Goal: Check status: Check status

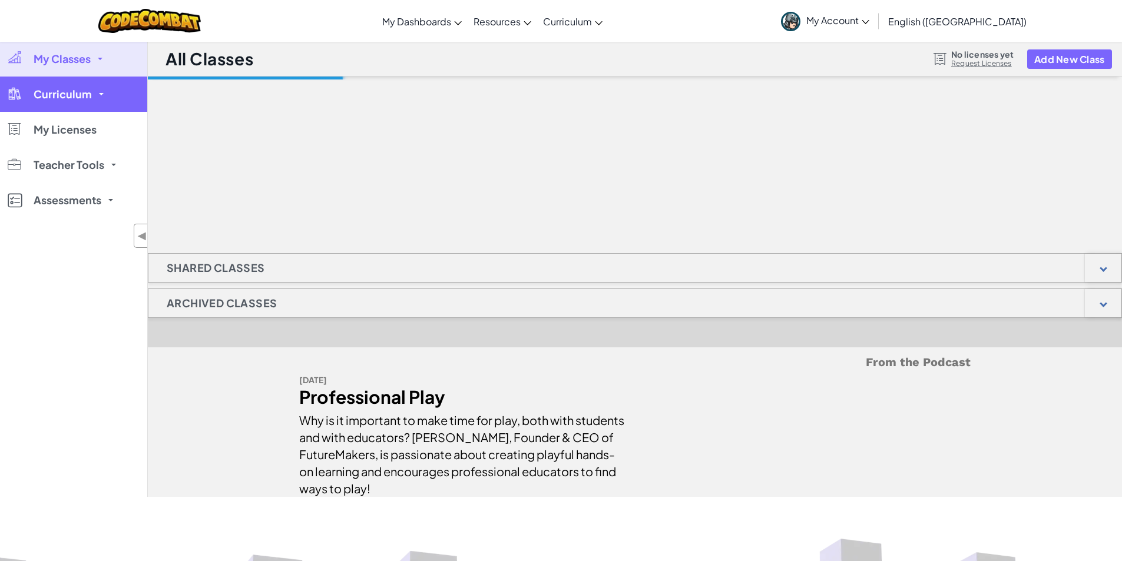
click at [80, 101] on link "Curriculum" at bounding box center [73, 94] width 147 height 35
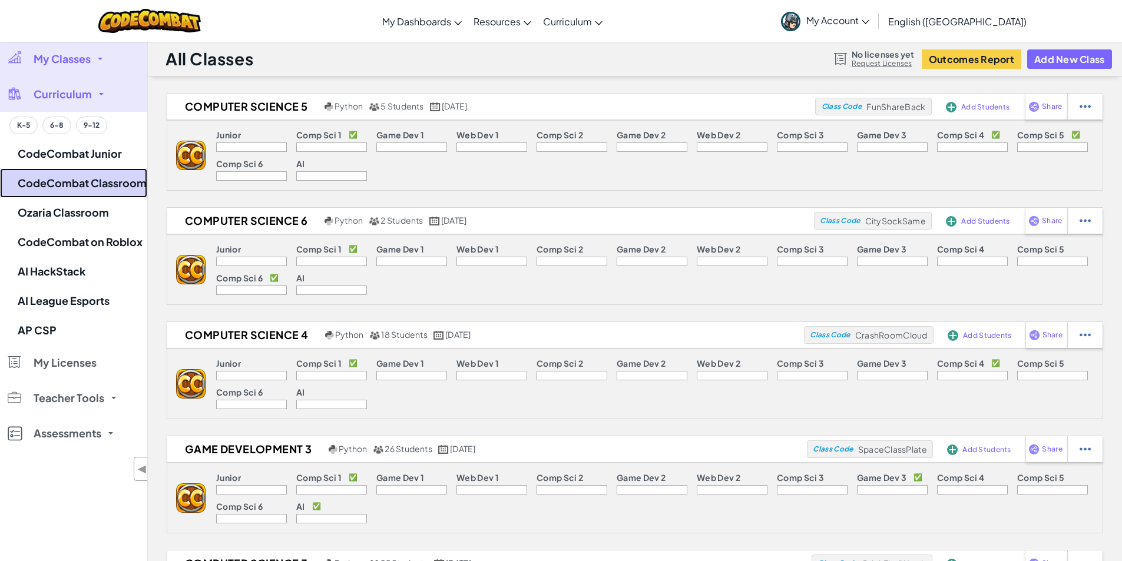
click at [102, 188] on link "CodeCombat Classroom" at bounding box center [73, 182] width 147 height 29
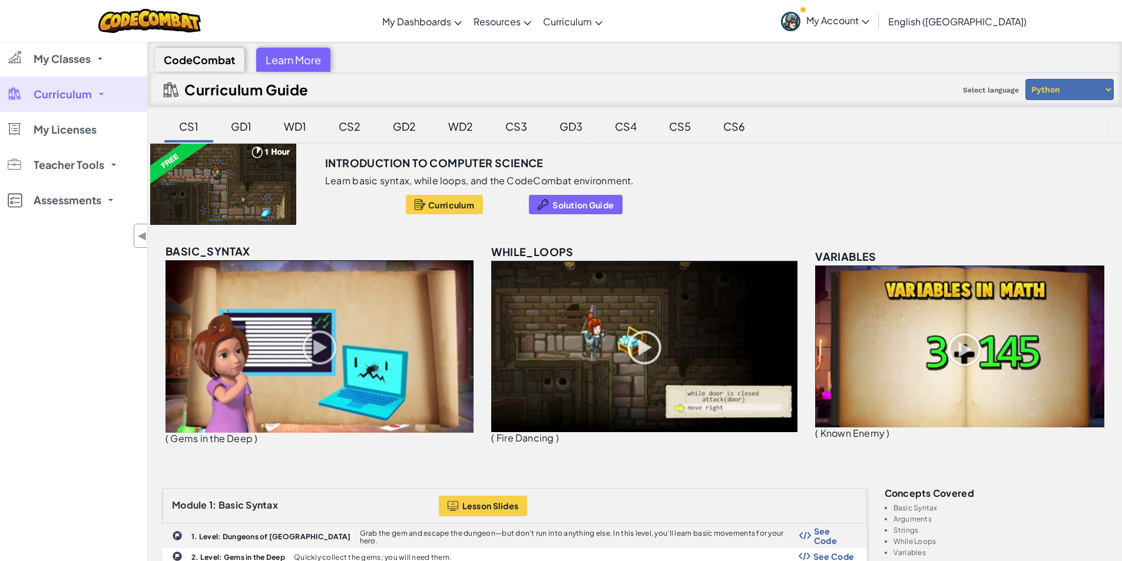
click at [569, 123] on div "GD3" at bounding box center [571, 126] width 47 height 28
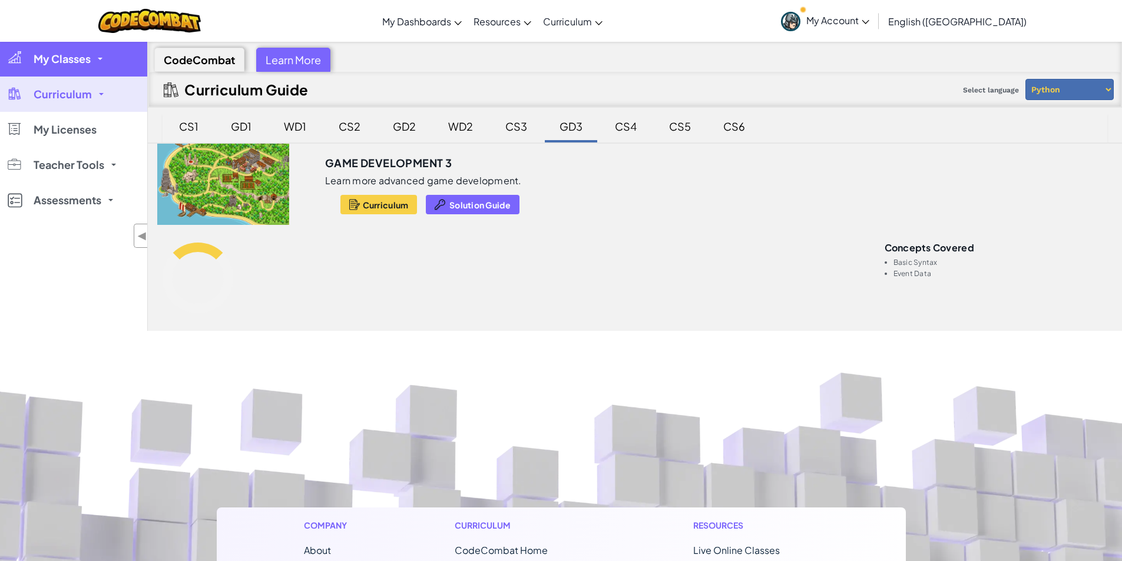
click at [85, 67] on link "My Classes" at bounding box center [73, 58] width 147 height 35
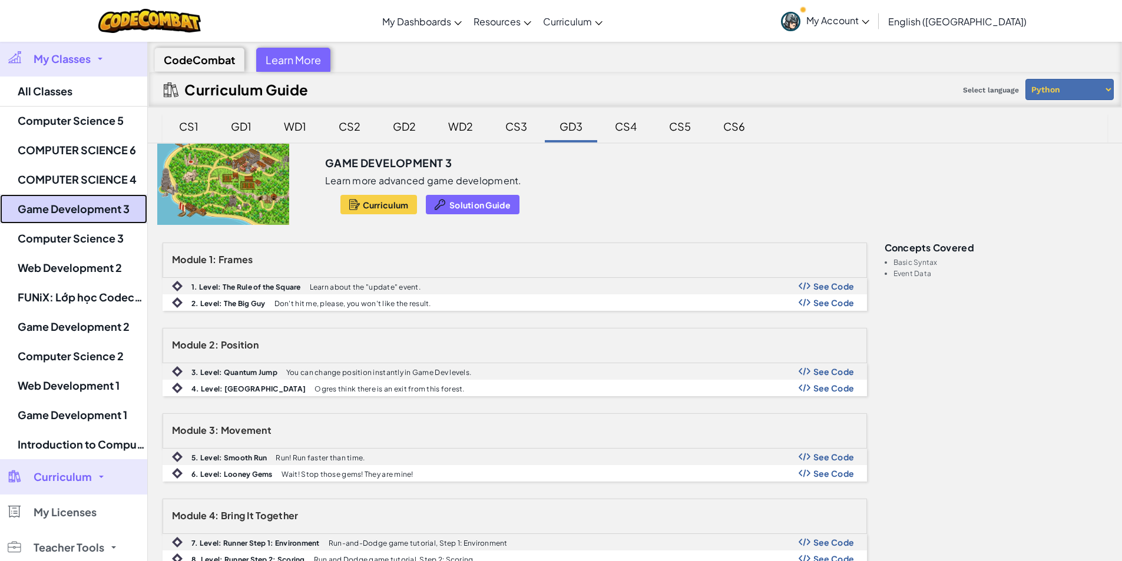
click at [105, 218] on link "Game Development 3" at bounding box center [73, 208] width 147 height 29
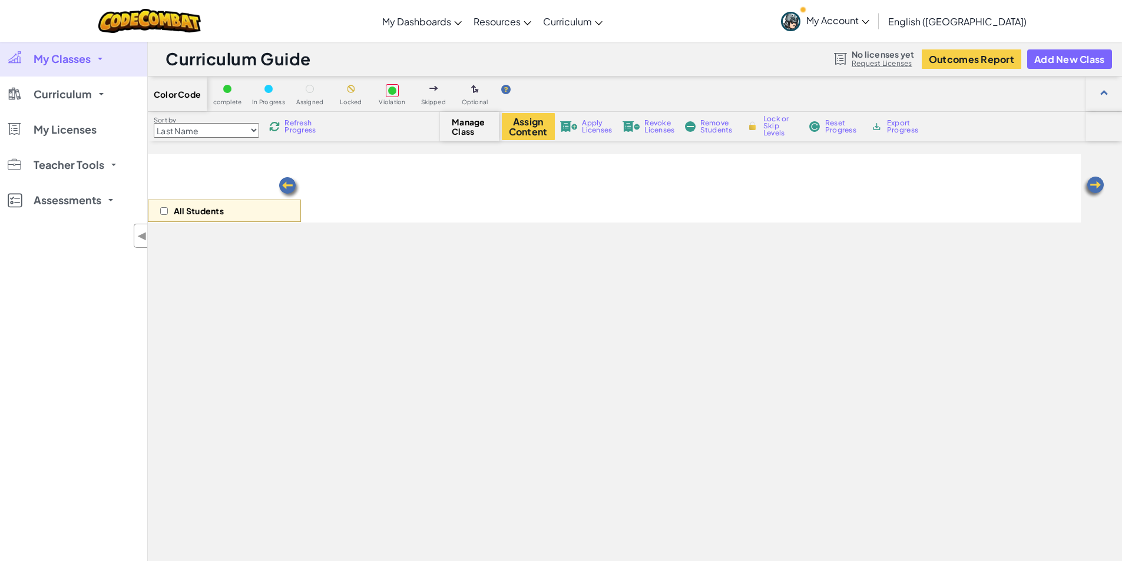
select select "5a0df02b8f2391437740f74f"
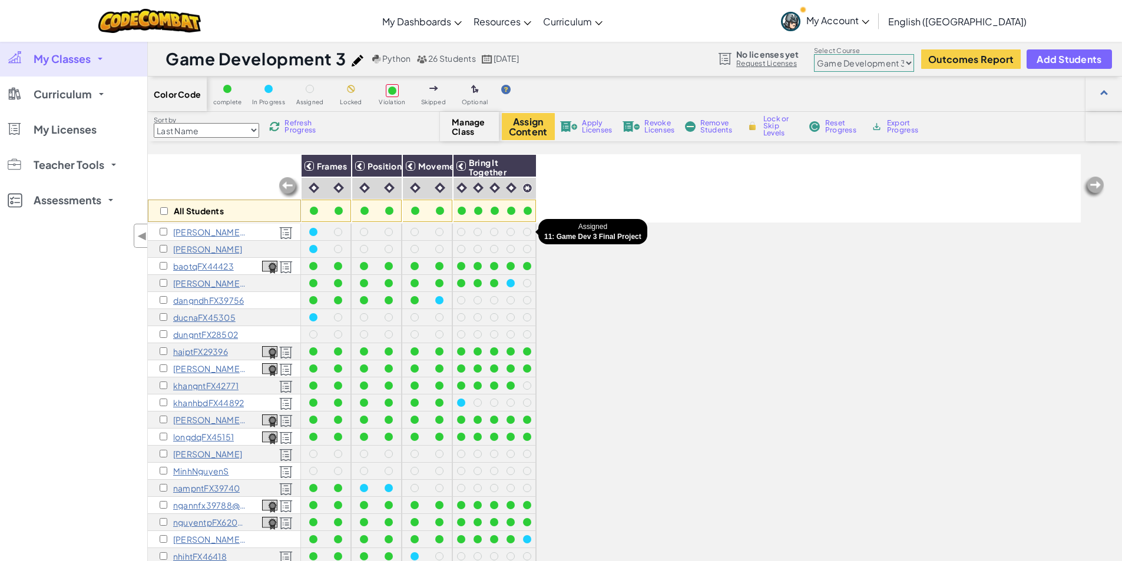
click at [528, 228] on div at bounding box center [527, 232] width 8 height 8
click at [528, 233] on div at bounding box center [527, 232] width 8 height 8
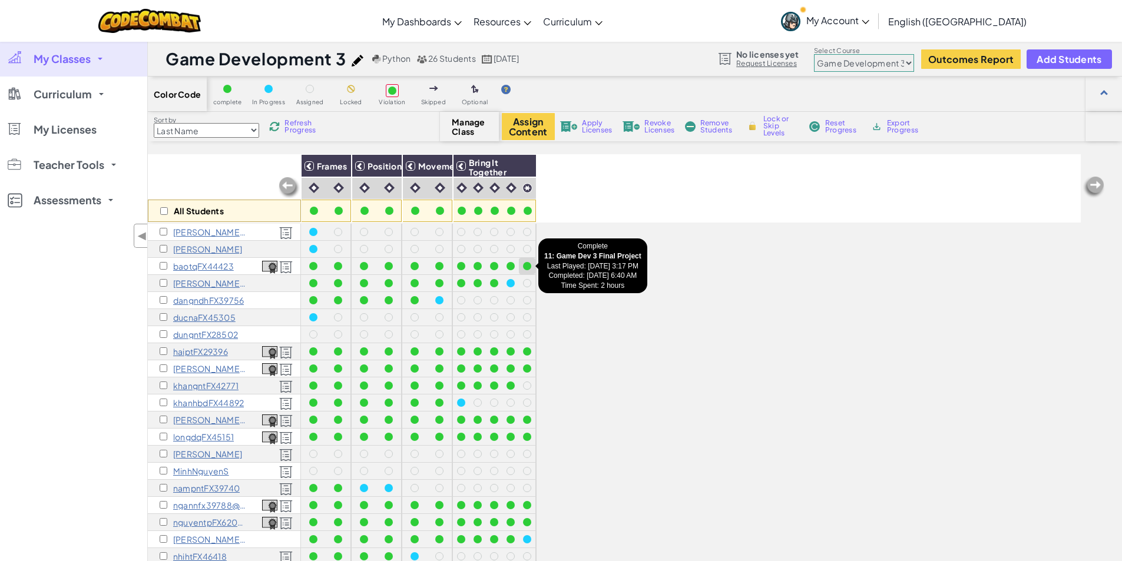
click at [528, 266] on div at bounding box center [527, 266] width 8 height 8
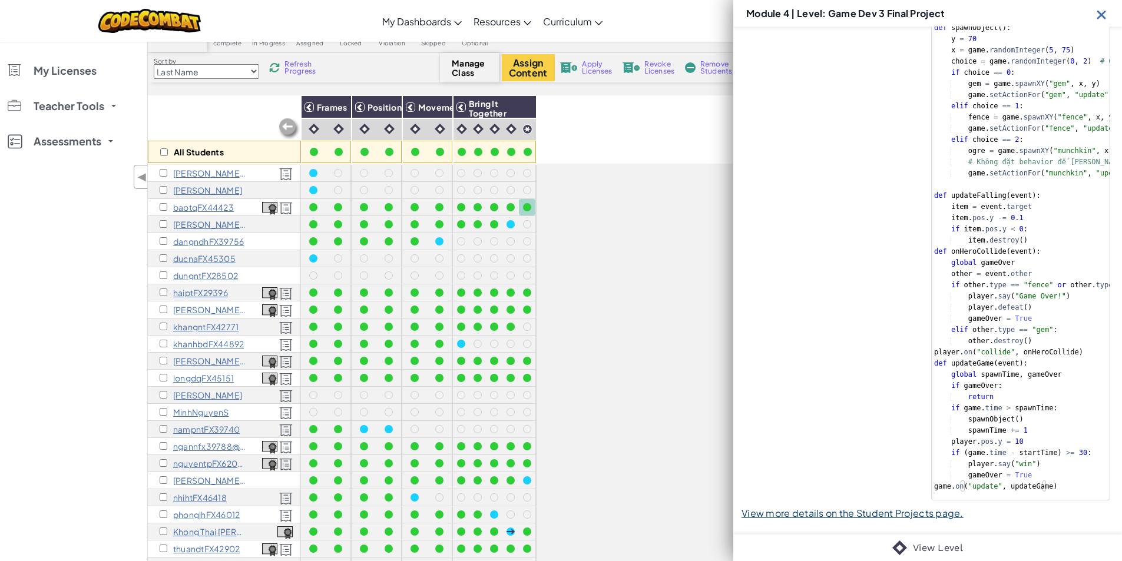
scroll to position [118, 0]
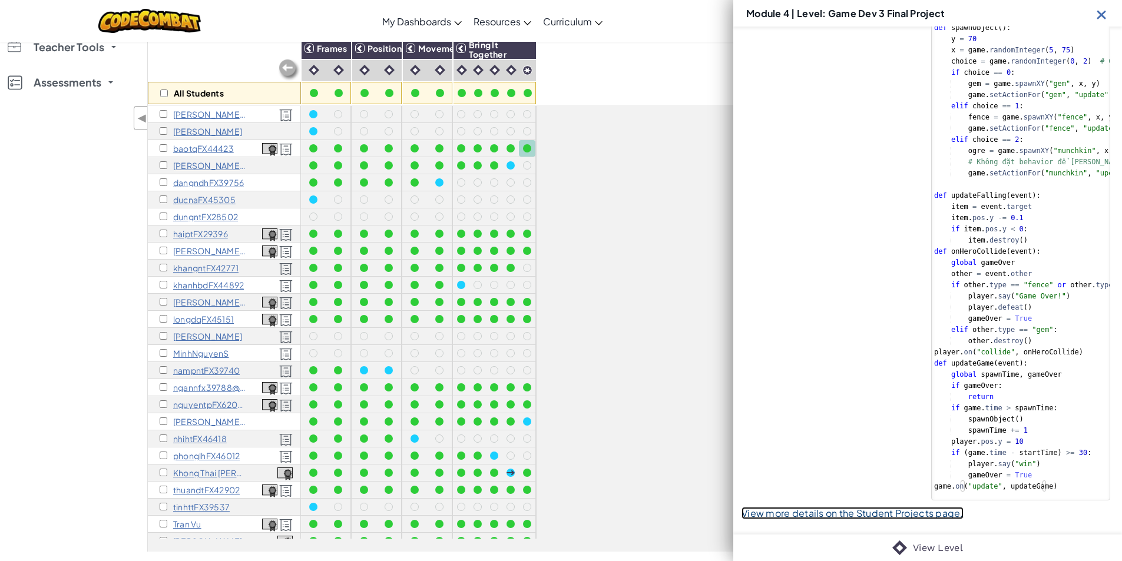
click at [863, 509] on link "View more details on the Student Projects page." at bounding box center [852, 513] width 222 height 12
select select "5a0df02b8f2391437740f74f"
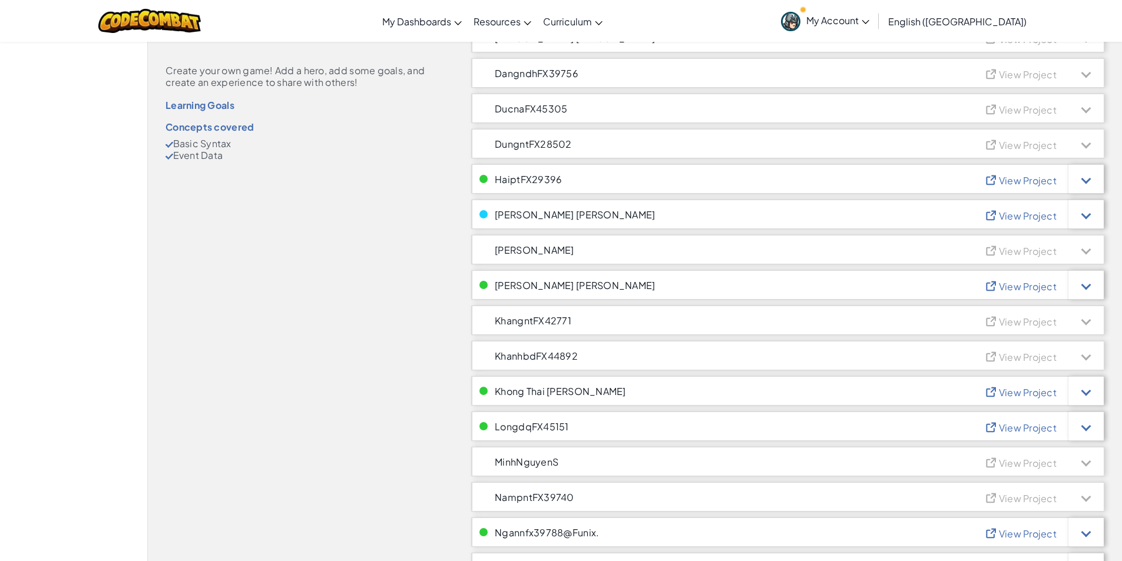
scroll to position [353, 0]
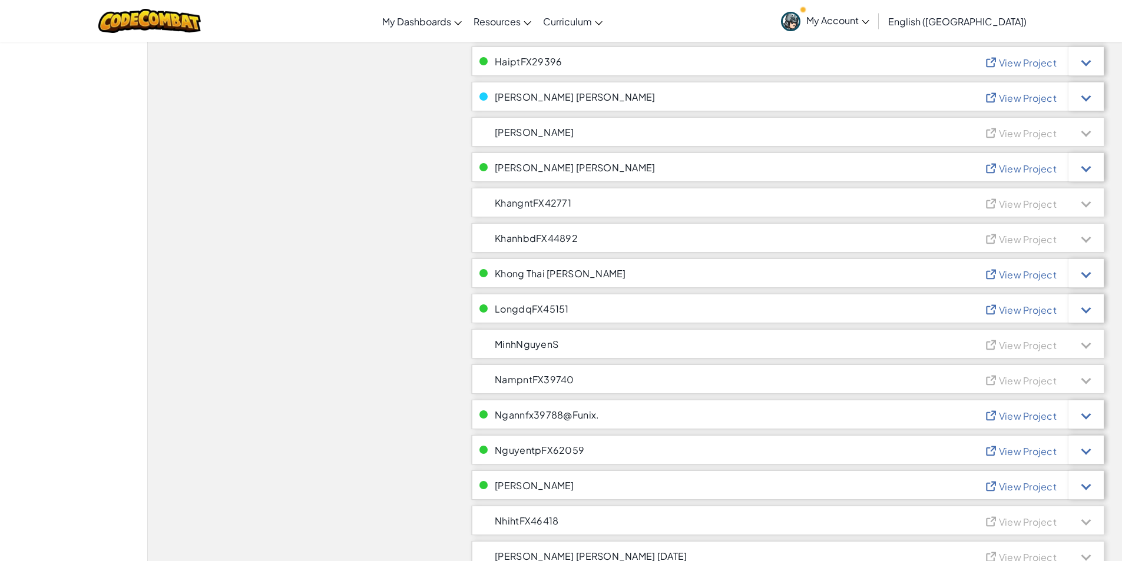
click at [549, 450] on span "nguyentpFX62059" at bounding box center [540, 450] width 90 height 10
click at [1014, 450] on span "View Project" at bounding box center [1028, 451] width 58 height 12
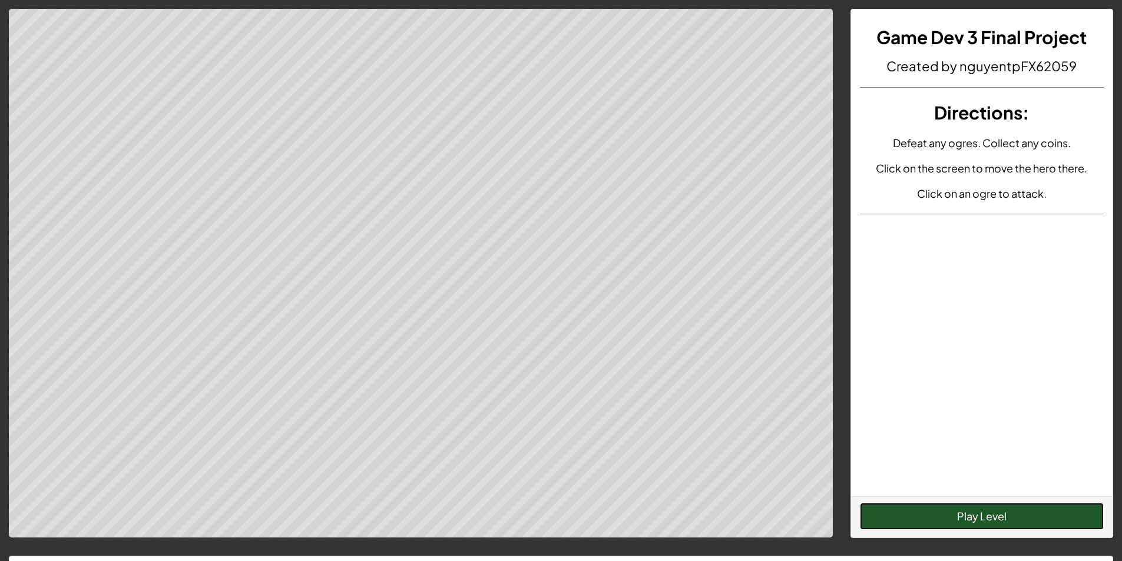
click at [930, 511] on button "Play Level" at bounding box center [982, 516] width 244 height 27
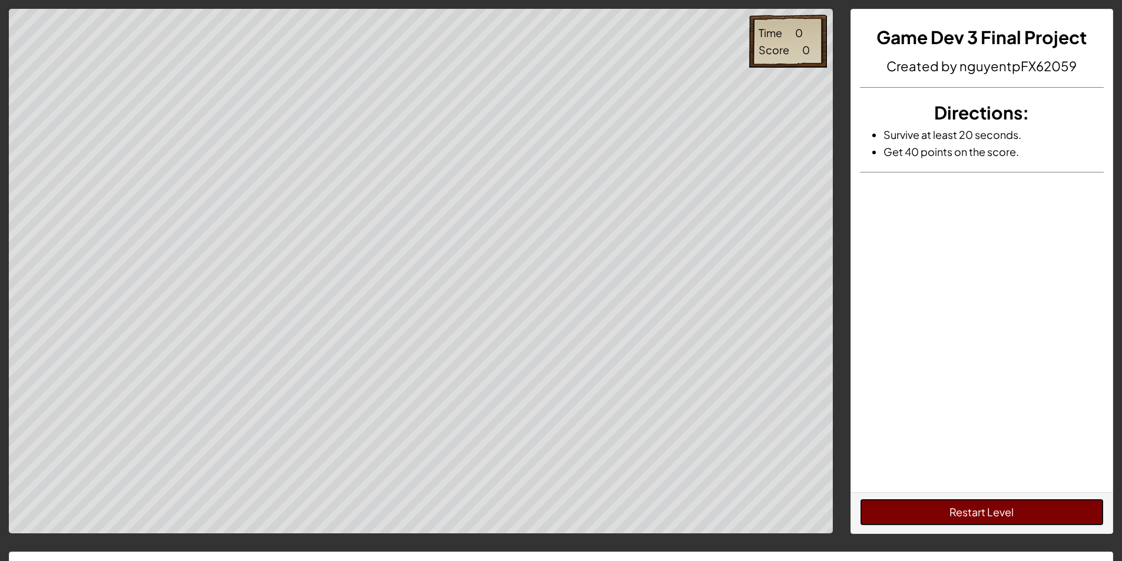
click at [925, 510] on button "Restart Level" at bounding box center [982, 512] width 244 height 27
click at [0, 226] on div "Time 14 Score 39" at bounding box center [420, 271] width 841 height 525
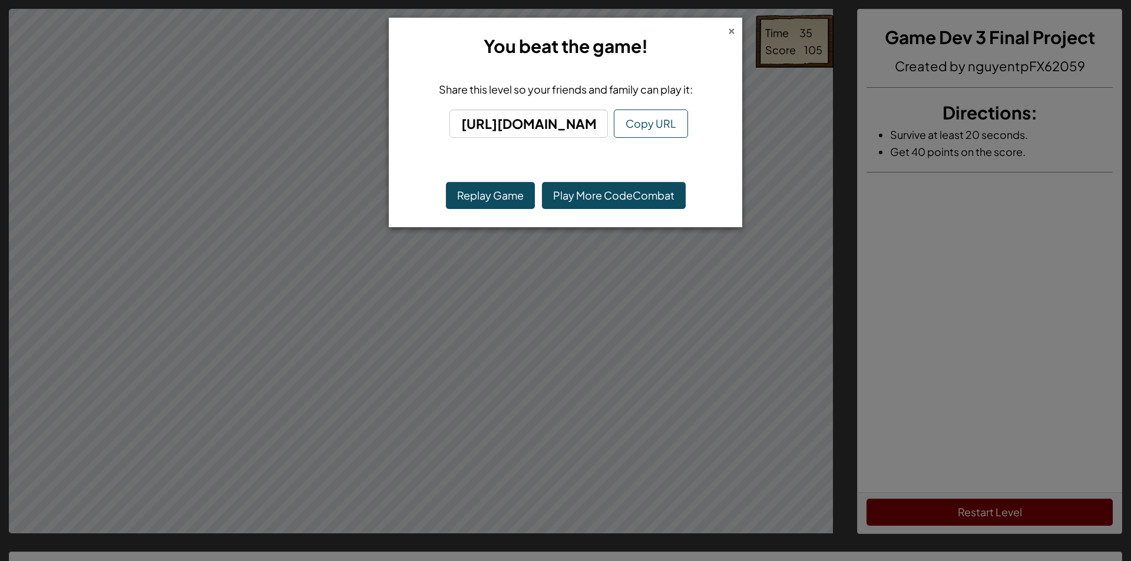
click at [728, 33] on div "×" at bounding box center [731, 29] width 8 height 12
